Goal: Transaction & Acquisition: Book appointment/travel/reservation

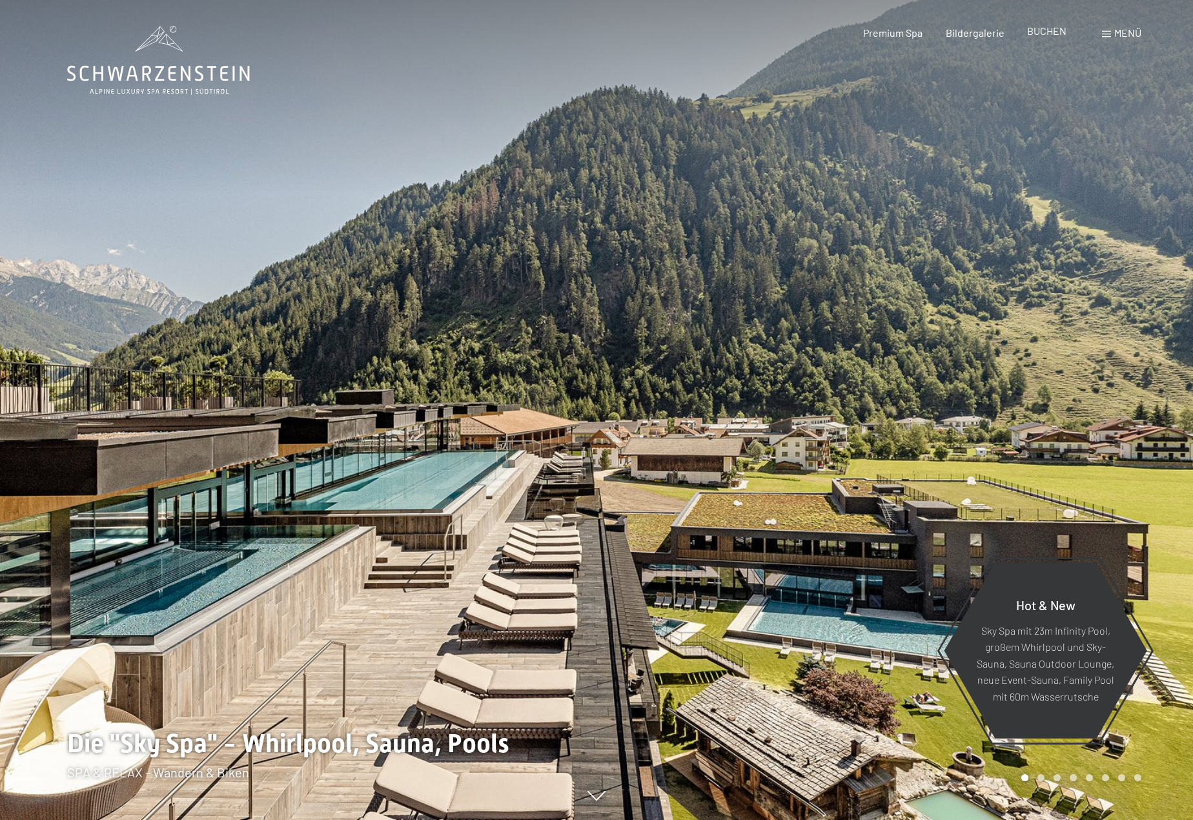
click at [1052, 34] on span "BUCHEN" at bounding box center [1046, 31] width 39 height 12
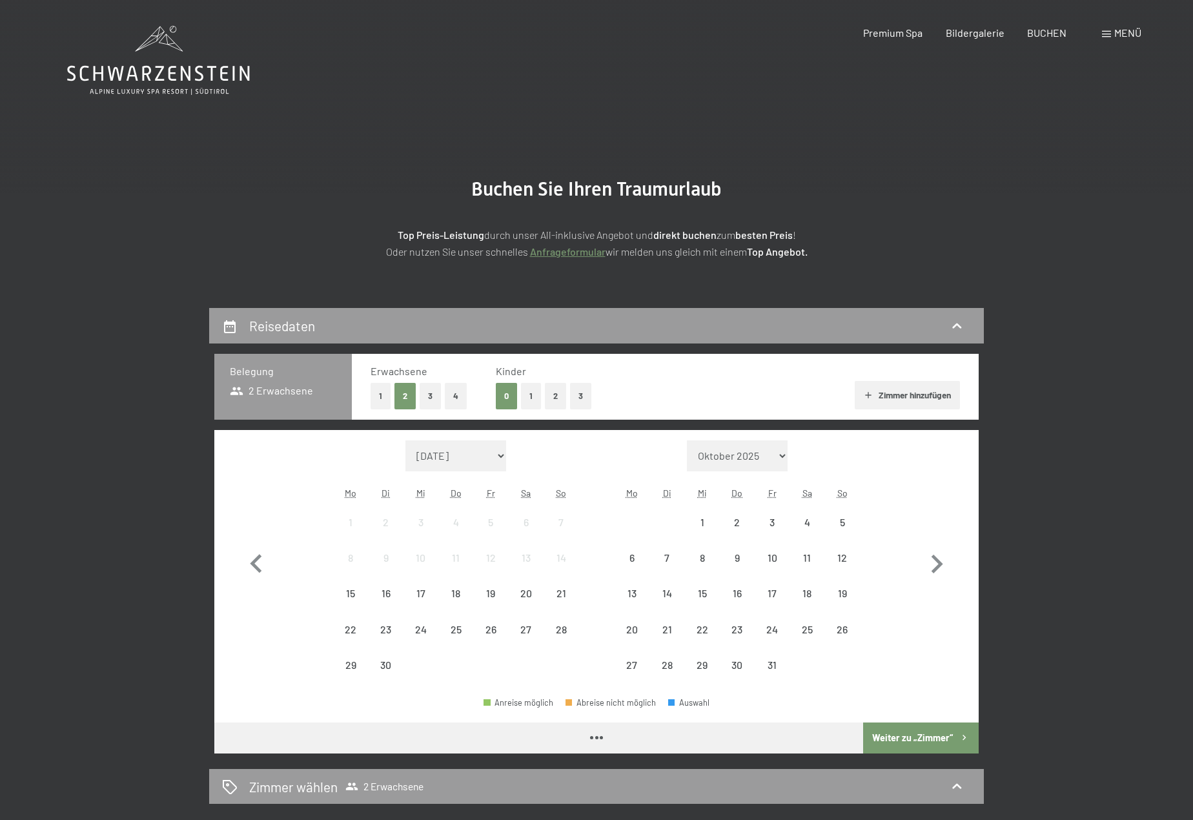
click at [354, 473] on div "Monat/Jahr [DATE] [DATE] [DATE] [DATE] [DATE] [DATE] [PERSON_NAME][DATE] [DATE]…" at bounding box center [455, 561] width 245 height 243
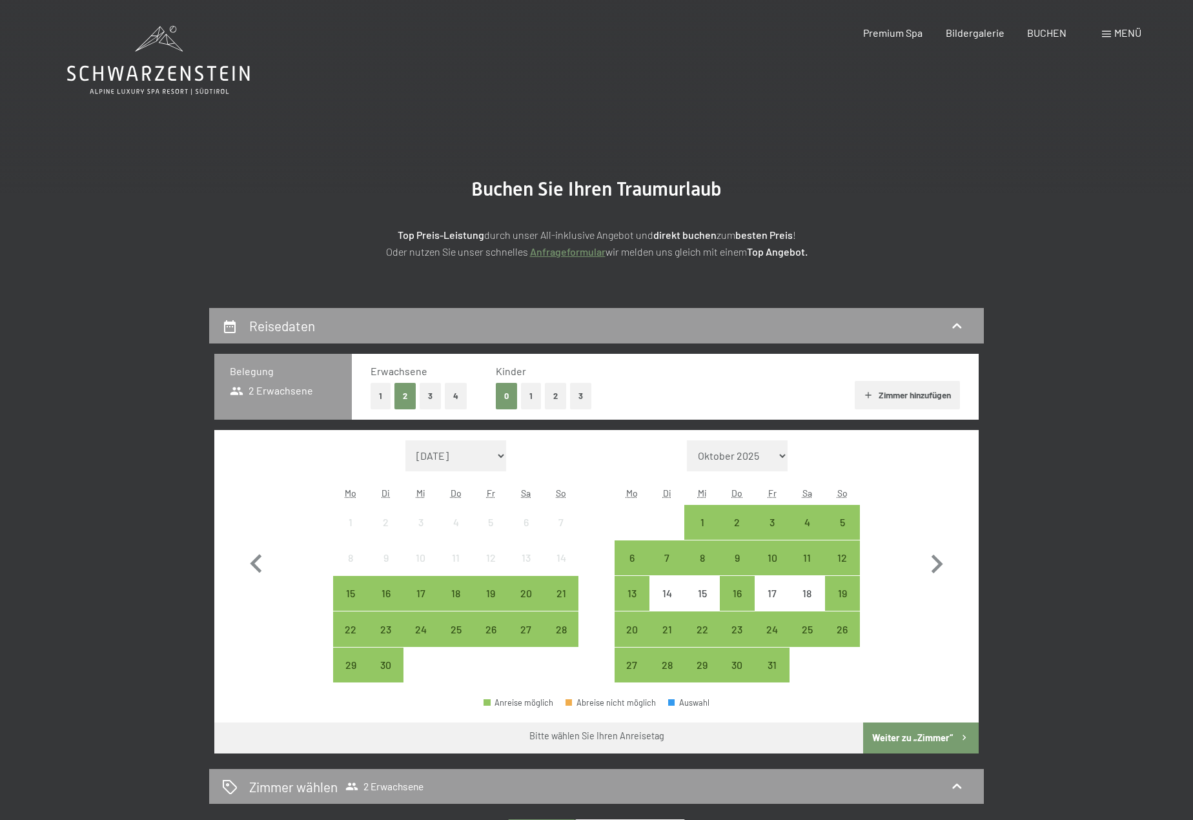
click at [525, 393] on button "1" at bounding box center [531, 396] width 20 height 26
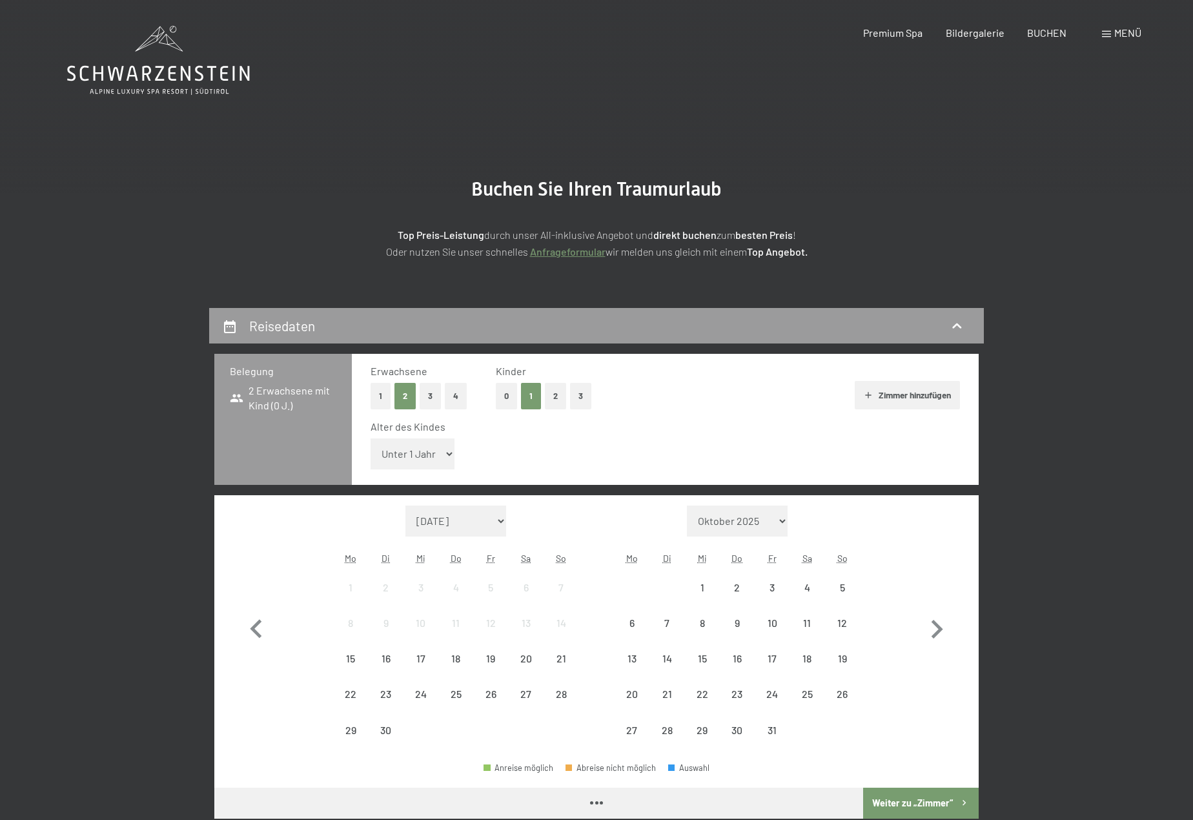
click at [412, 460] on select "Unter 1 Jahr 1 Jahr 2 Jahre 3 Jahre 4 Jahre 5 Jahre 6 Jahre 7 Jahre 8 Jahre 9 J…" at bounding box center [412, 453] width 84 height 31
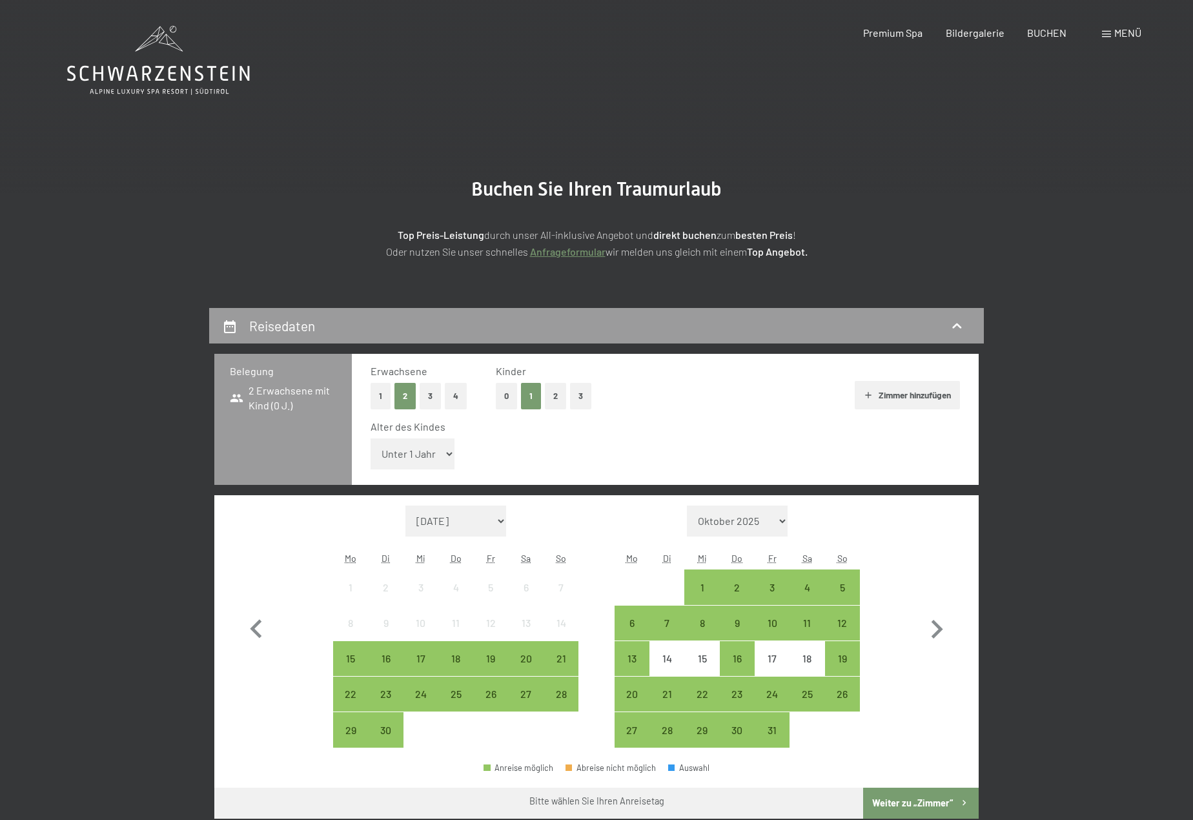
select select "8"
click at [370, 438] on select "Unter 1 Jahr 1 Jahr 2 Jahre 3 Jahre 4 Jahre 5 Jahre 6 Jahre 7 Jahre 8 Jahre 9 J…" at bounding box center [412, 453] width 84 height 31
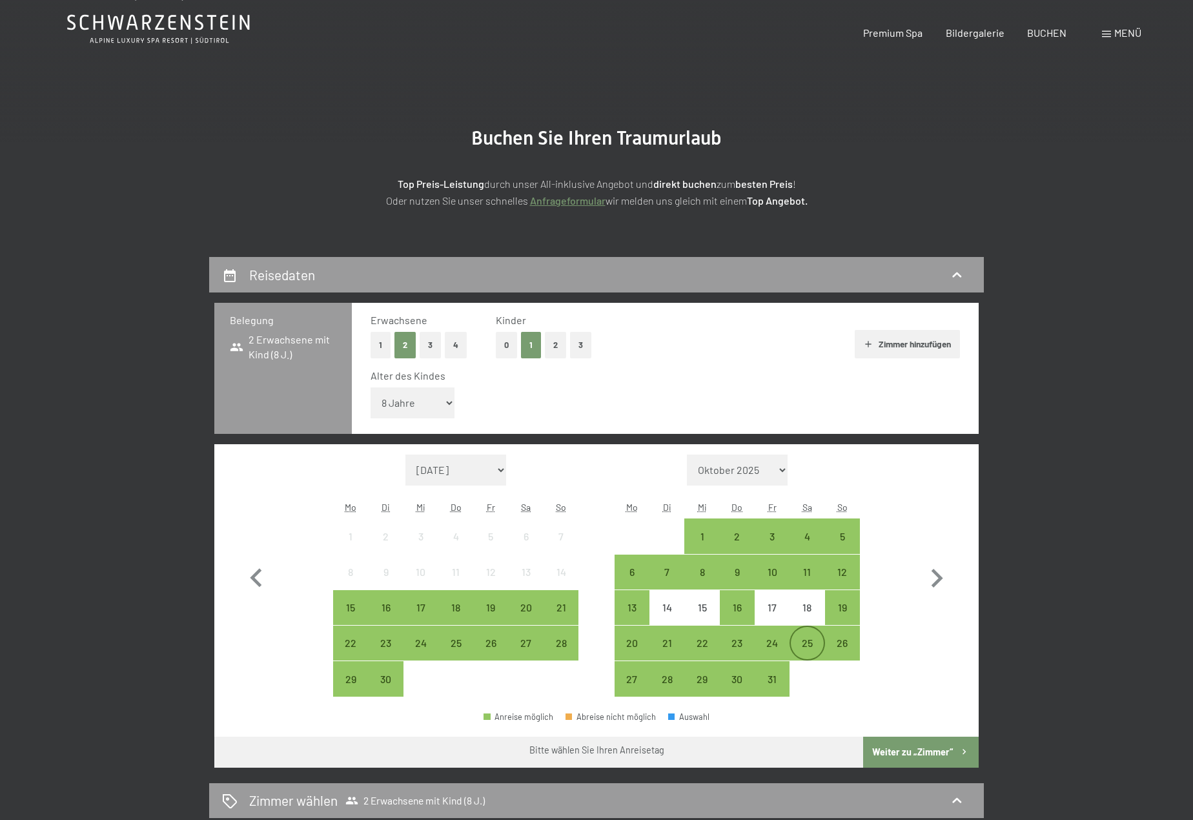
scroll to position [129, 0]
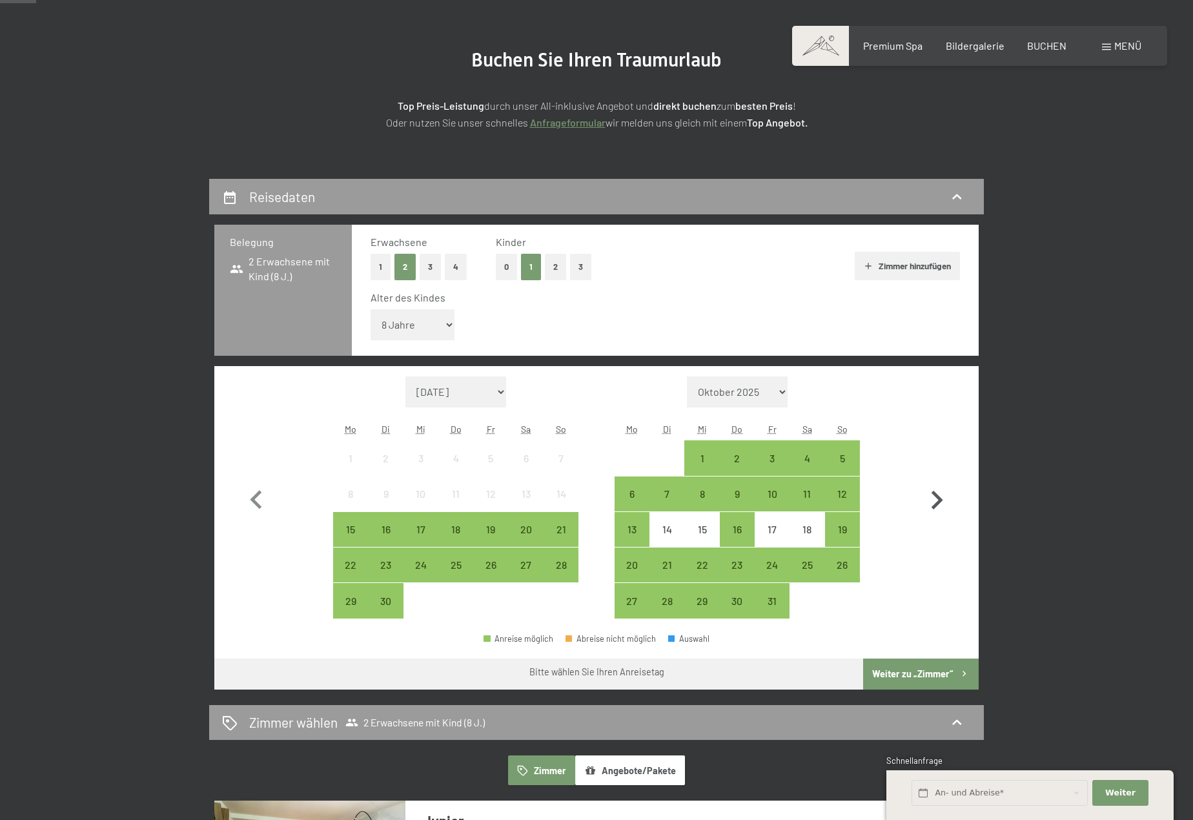
click at [935, 505] on icon "button" at bounding box center [937, 500] width 12 height 19
select select "[DATE]"
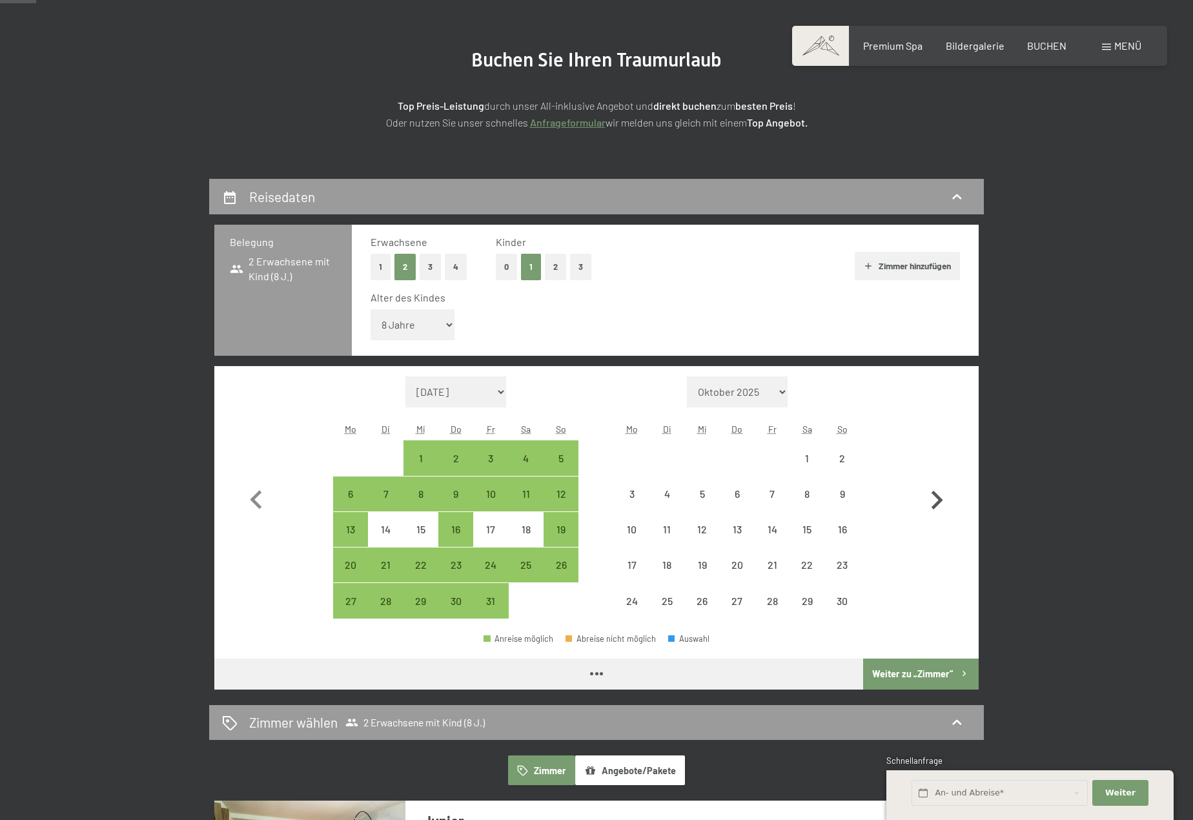
click at [935, 505] on icon "button" at bounding box center [937, 500] width 12 height 19
select select "[DATE]"
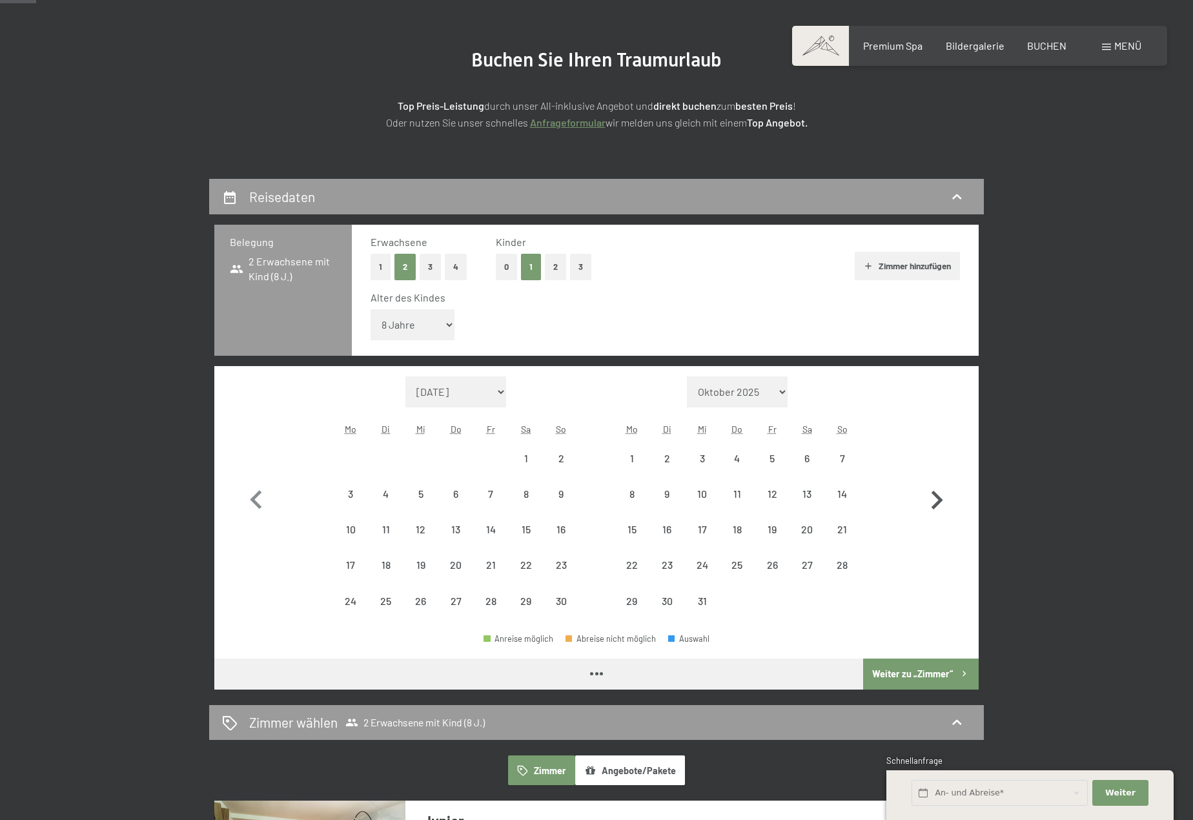
click at [935, 505] on icon "button" at bounding box center [937, 500] width 12 height 19
select select "[DATE]"
click at [935, 505] on icon "button" at bounding box center [937, 500] width 12 height 19
select select "[DATE]"
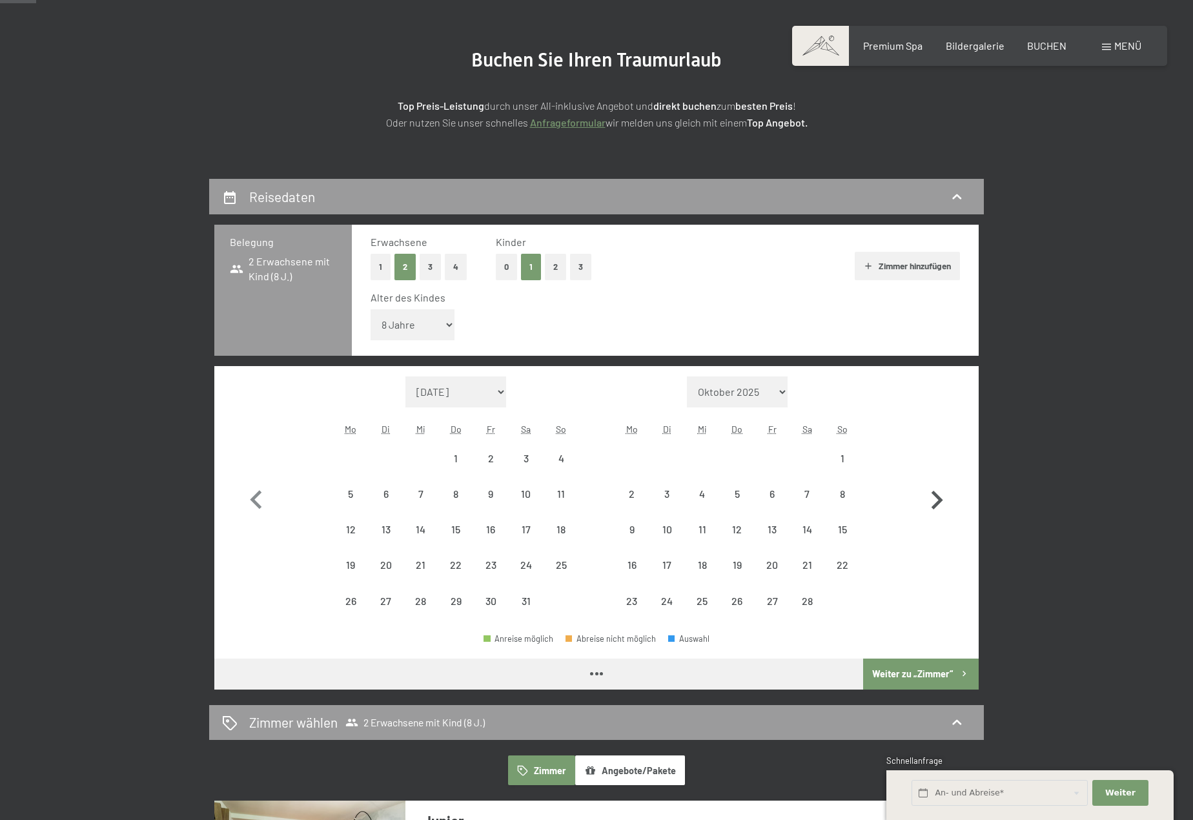
select select "[DATE]"
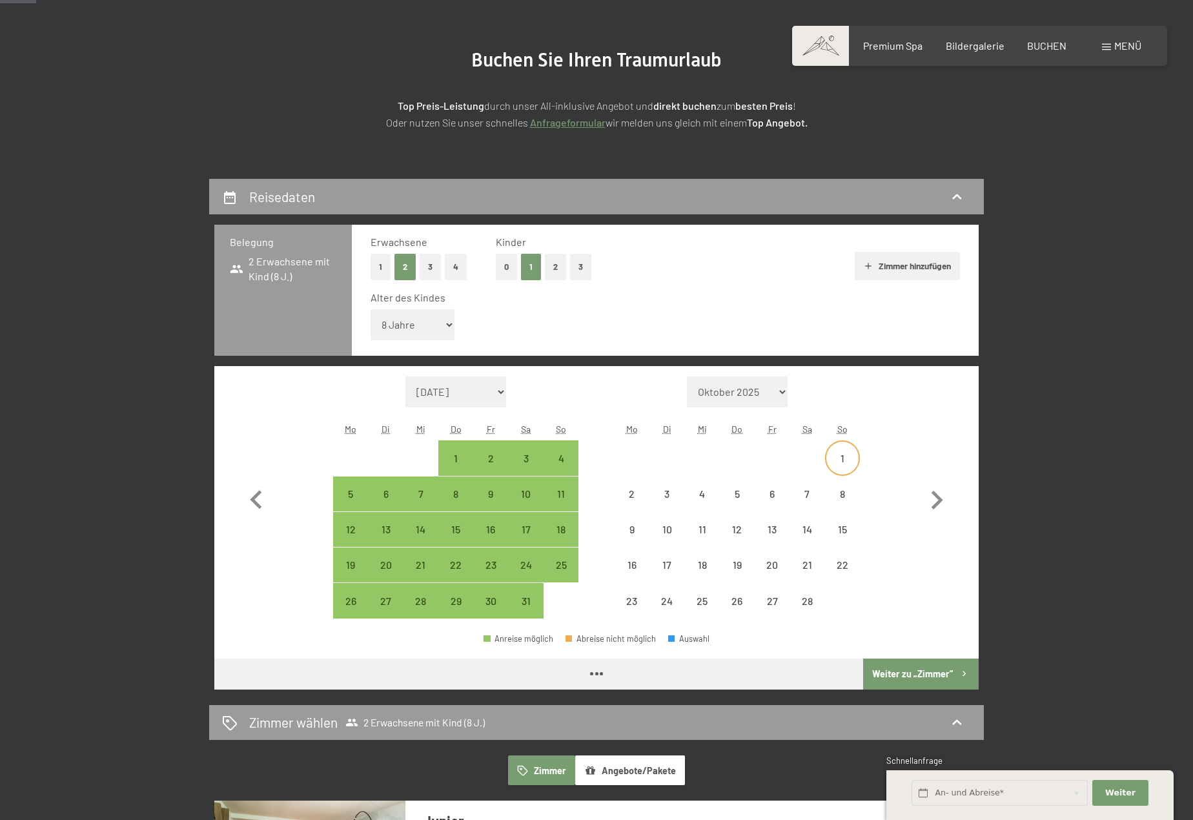
select select "[DATE]"
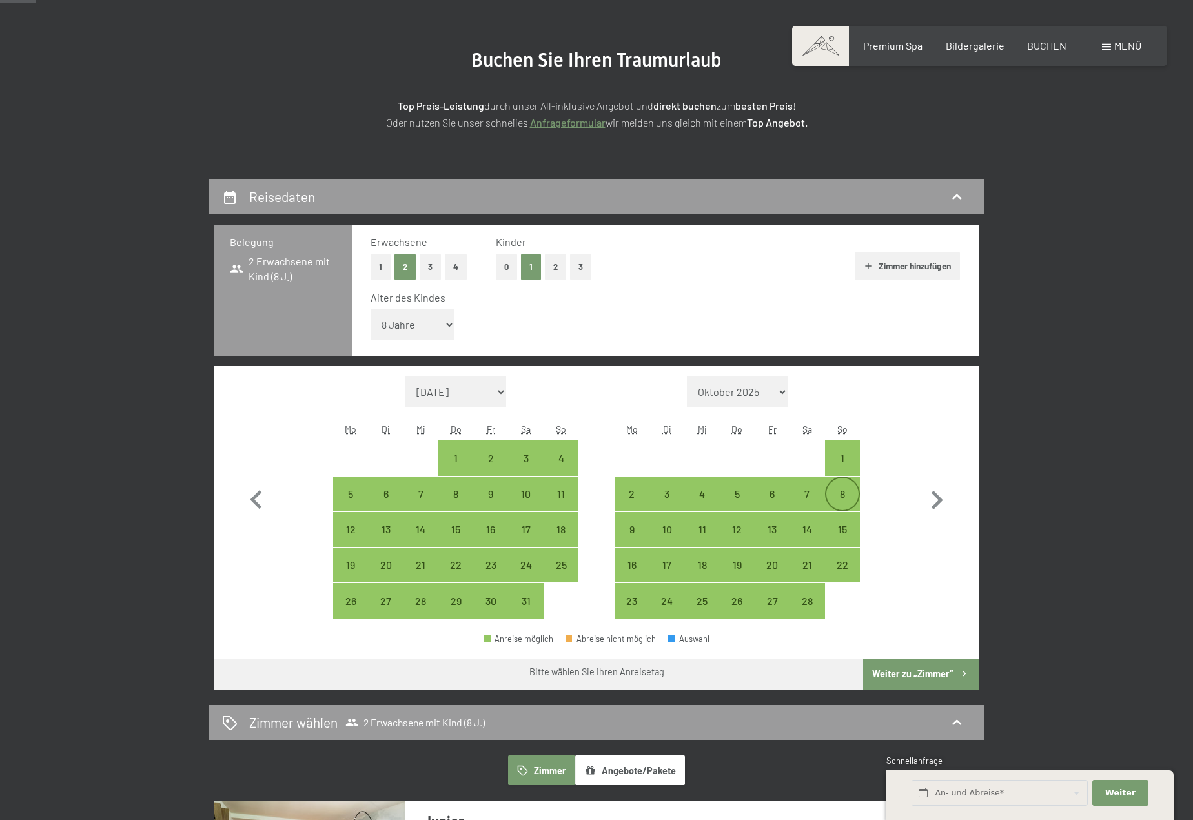
click at [842, 491] on div "8" at bounding box center [842, 505] width 32 height 32
select select "[DATE]"
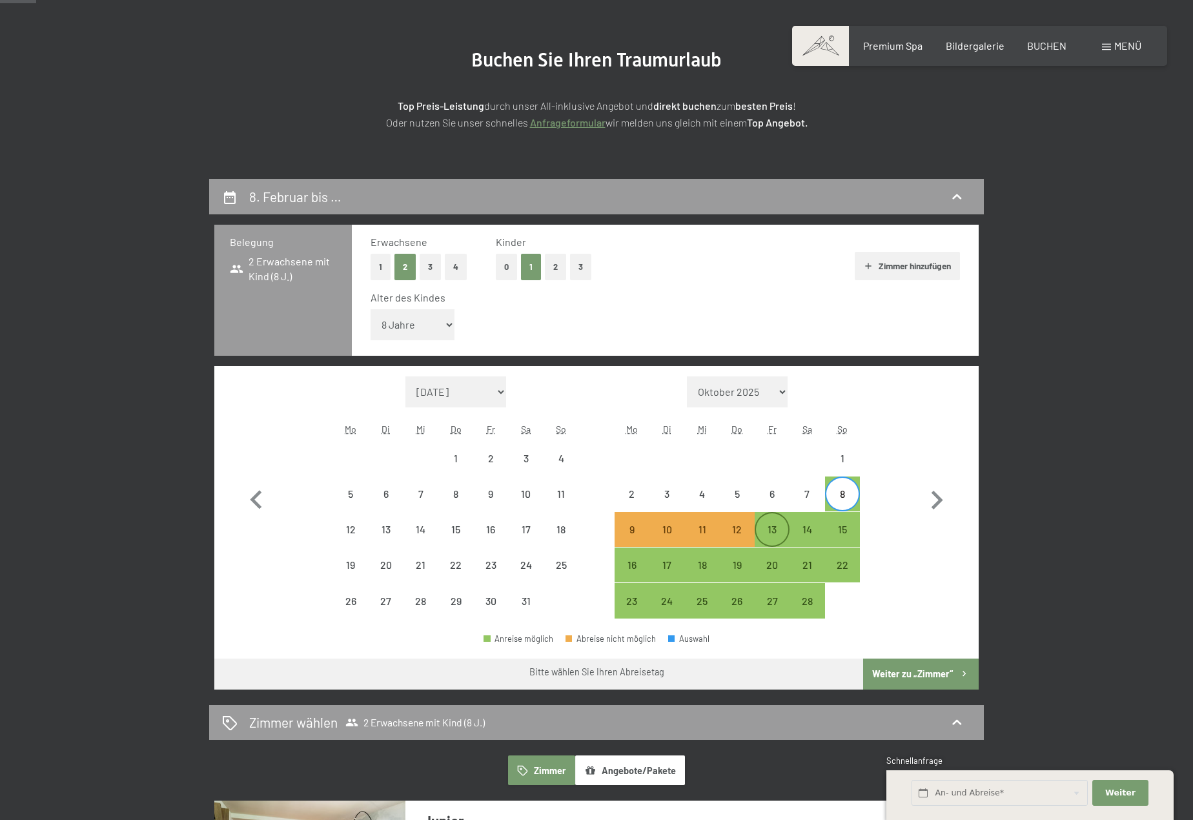
click at [775, 536] on div "13" at bounding box center [772, 540] width 32 height 32
select select "[DATE]"
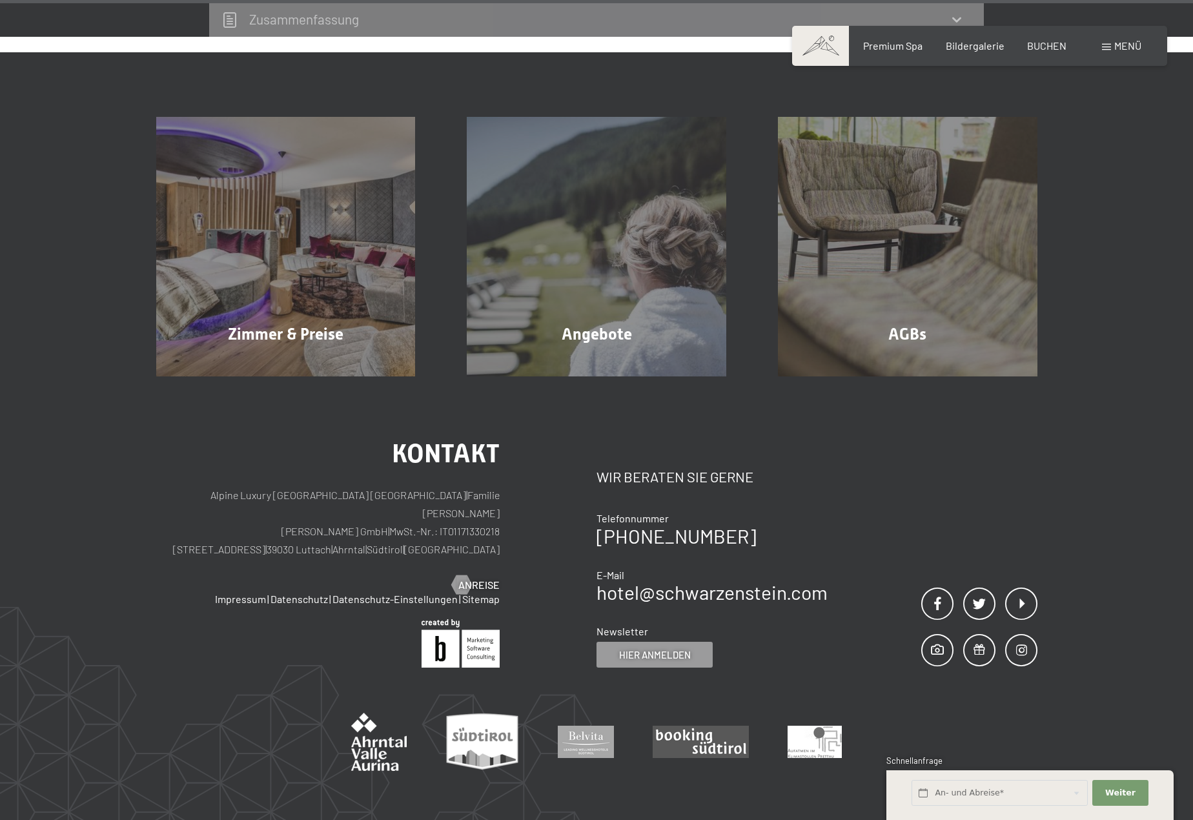
scroll to position [4412, 0]
